Goal: Navigation & Orientation: Find specific page/section

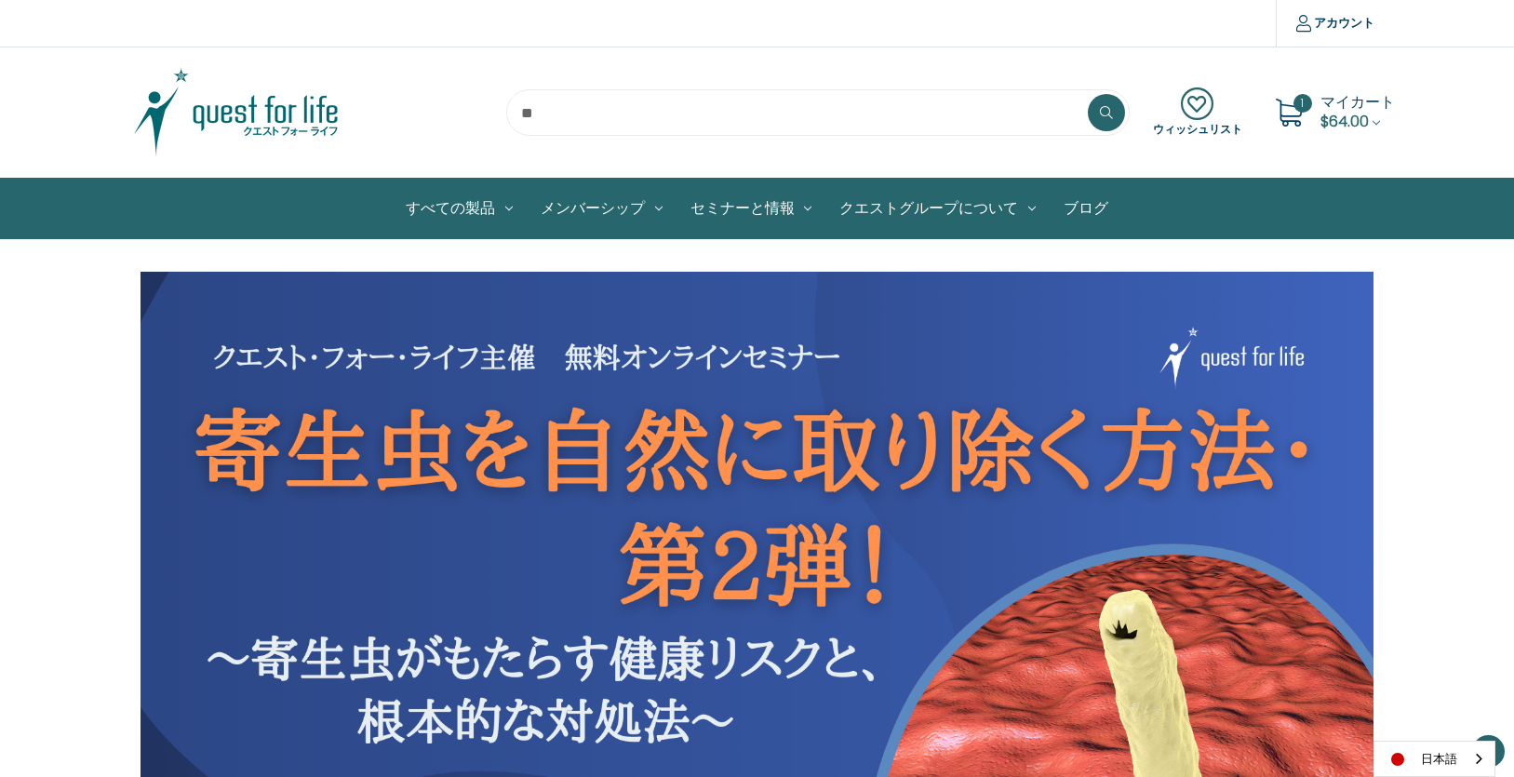
scroll to position [1178, 0]
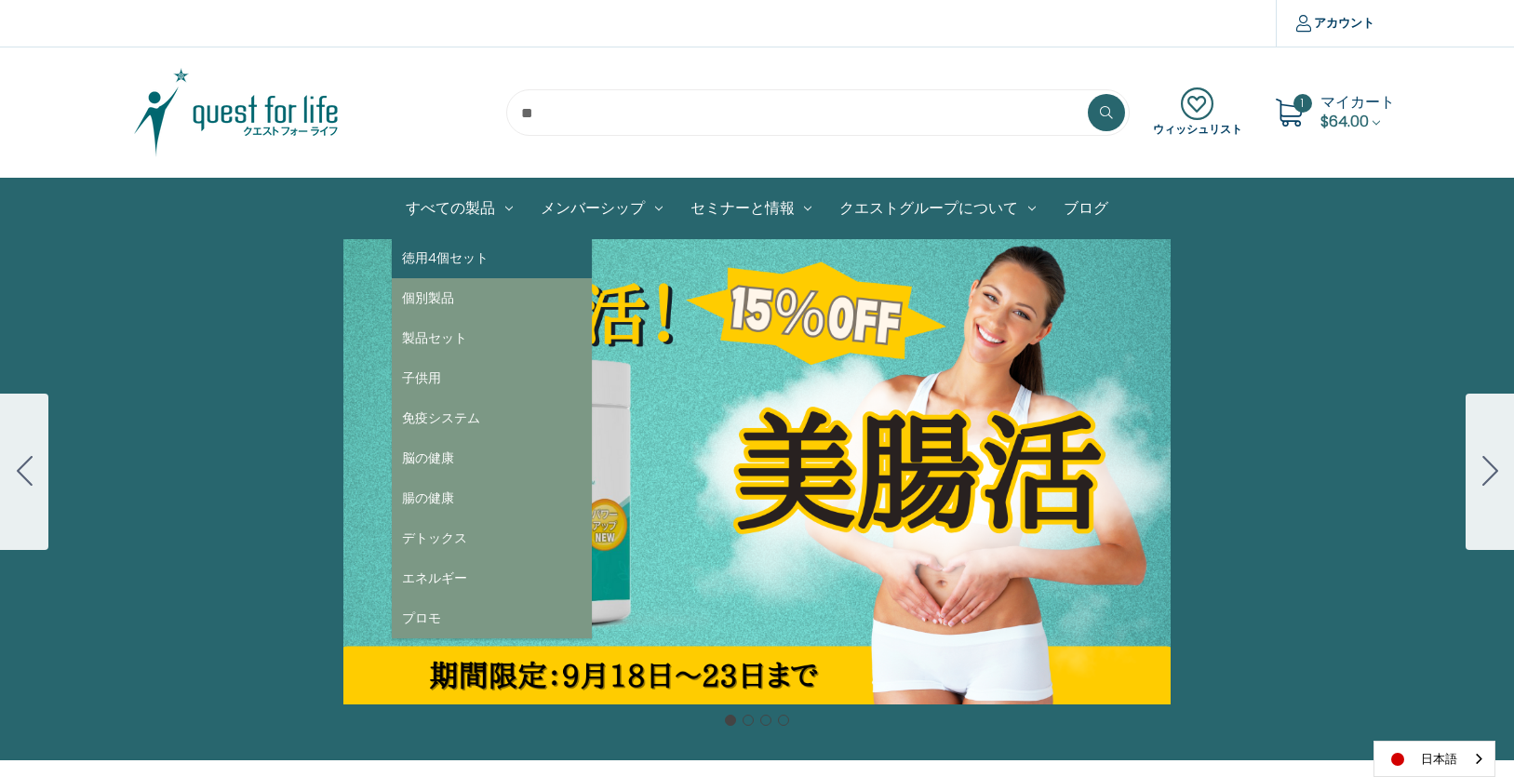
click at [449, 248] on link "徳用4個セット" at bounding box center [492, 258] width 200 height 40
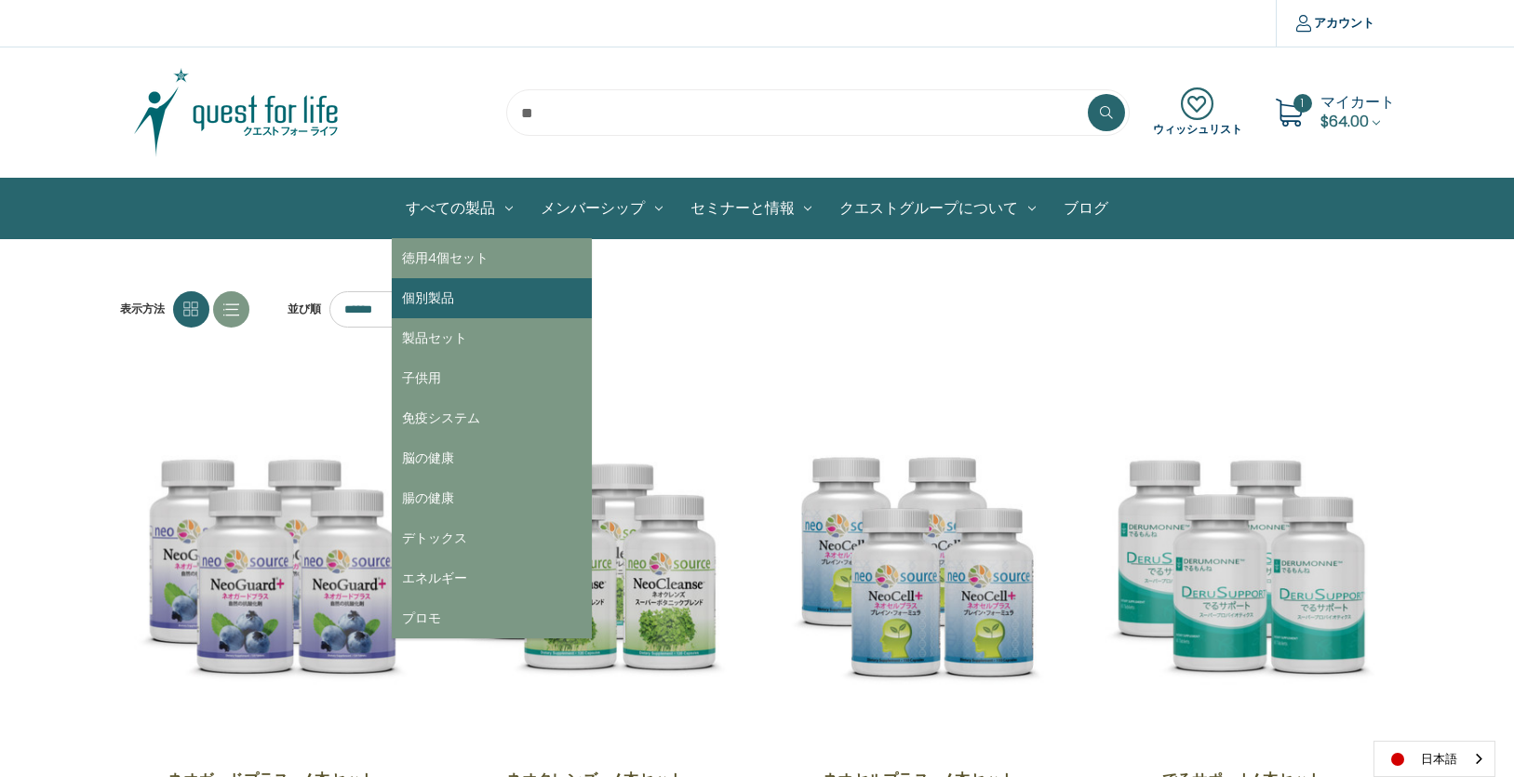
click at [436, 283] on link "個別製品" at bounding box center [492, 298] width 200 height 40
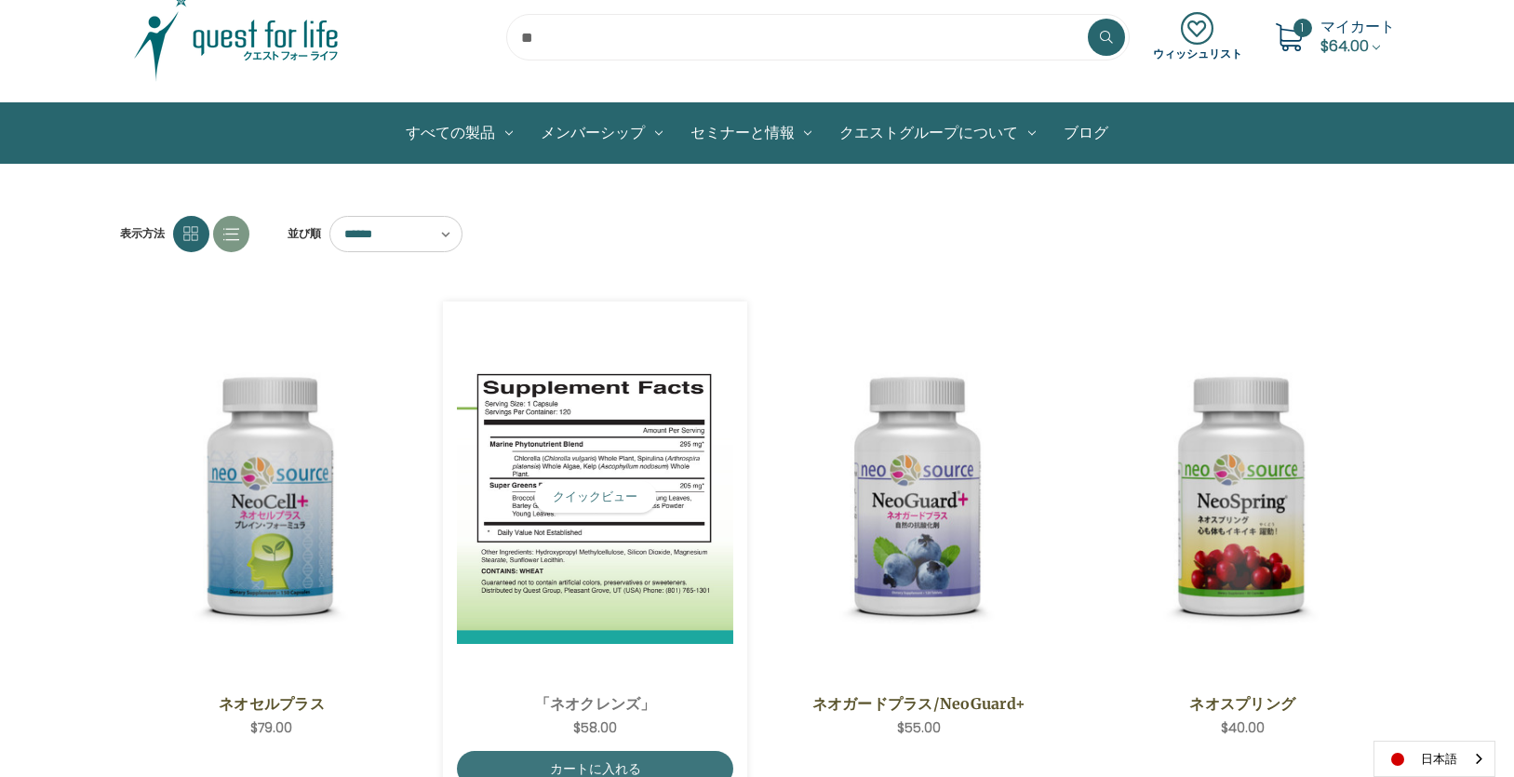
scroll to position [62, 0]
